Goal: Find specific page/section: Find specific page/section

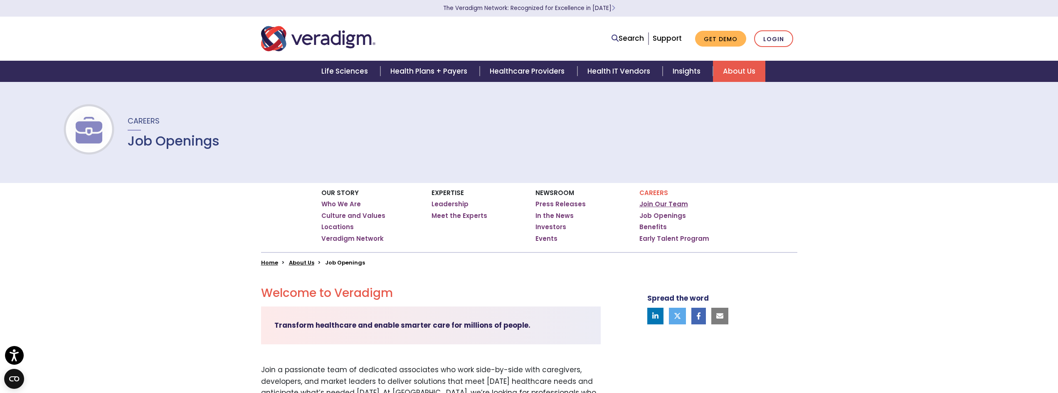
click at [667, 202] on link "Join Our Team" at bounding box center [664, 204] width 49 height 8
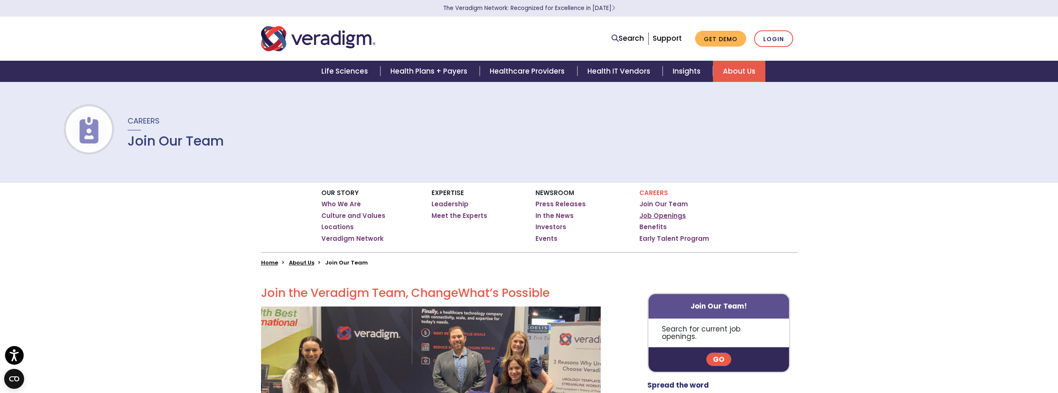
click at [669, 216] on link "Job Openings" at bounding box center [663, 216] width 47 height 8
